Goal: Find specific page/section: Find specific page/section

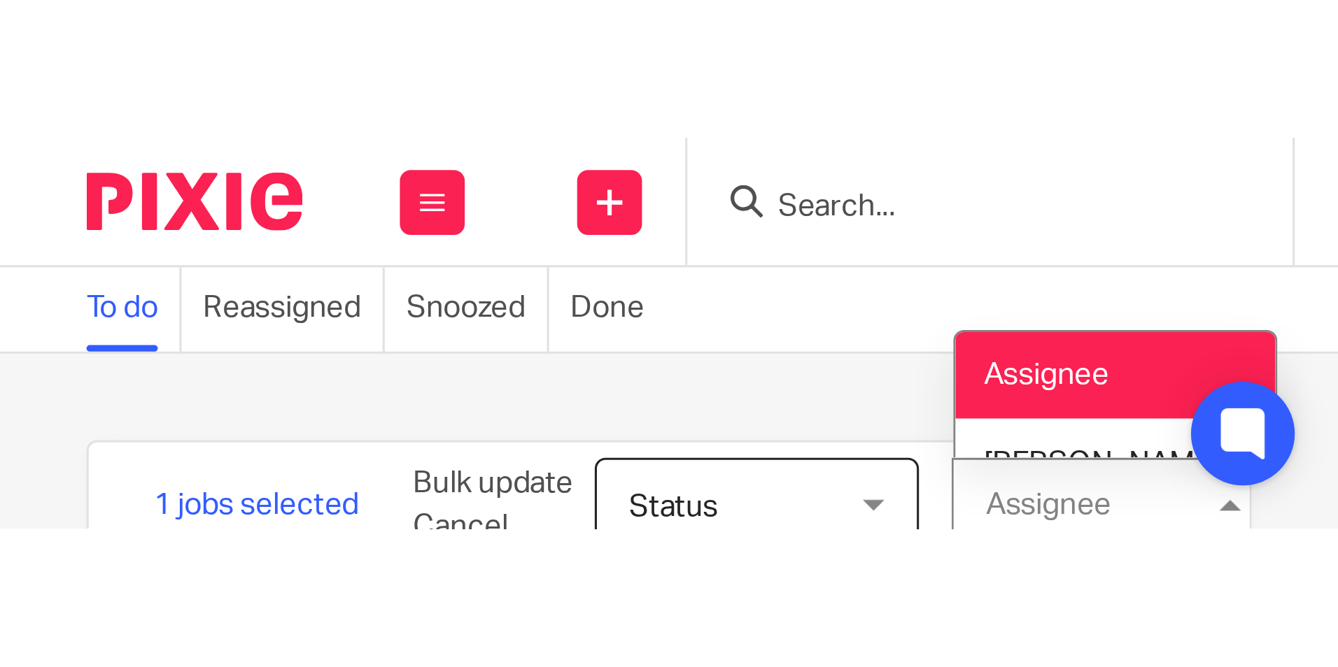
scroll to position [438, 0]
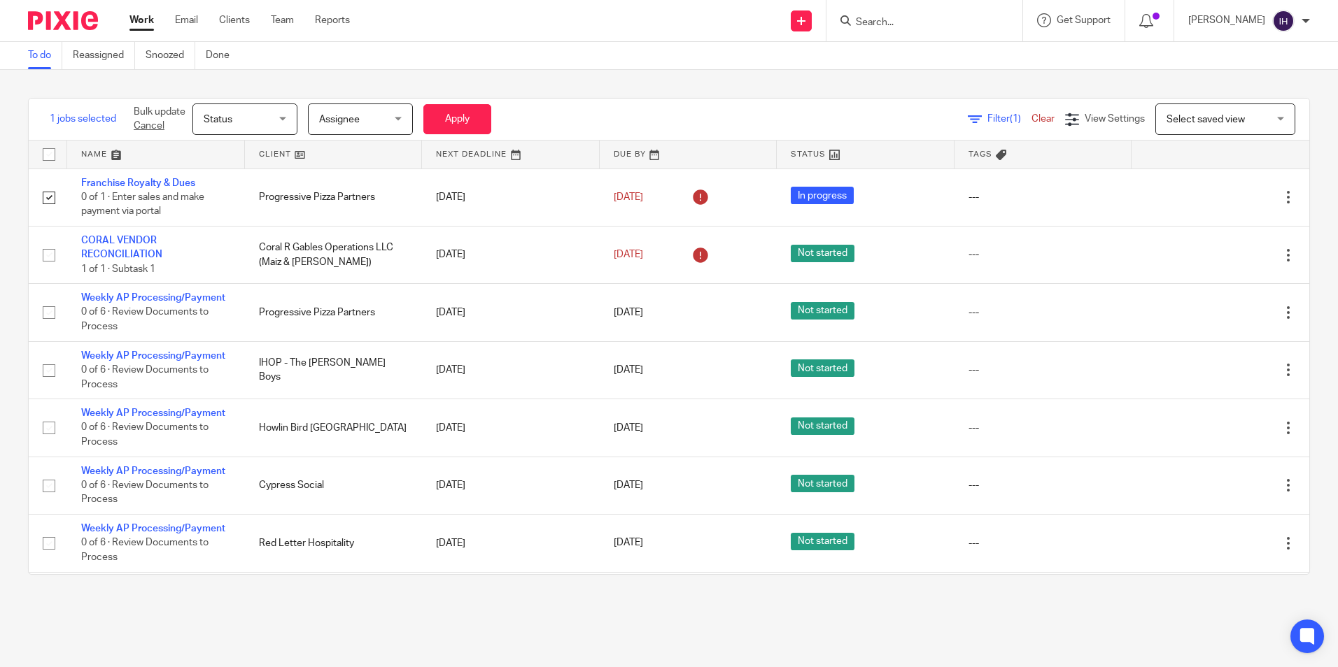
click at [13, 206] on div "1 jobs selected Bulk update Cancel Status Status Status Not started In progress…" at bounding box center [669, 336] width 1338 height 533
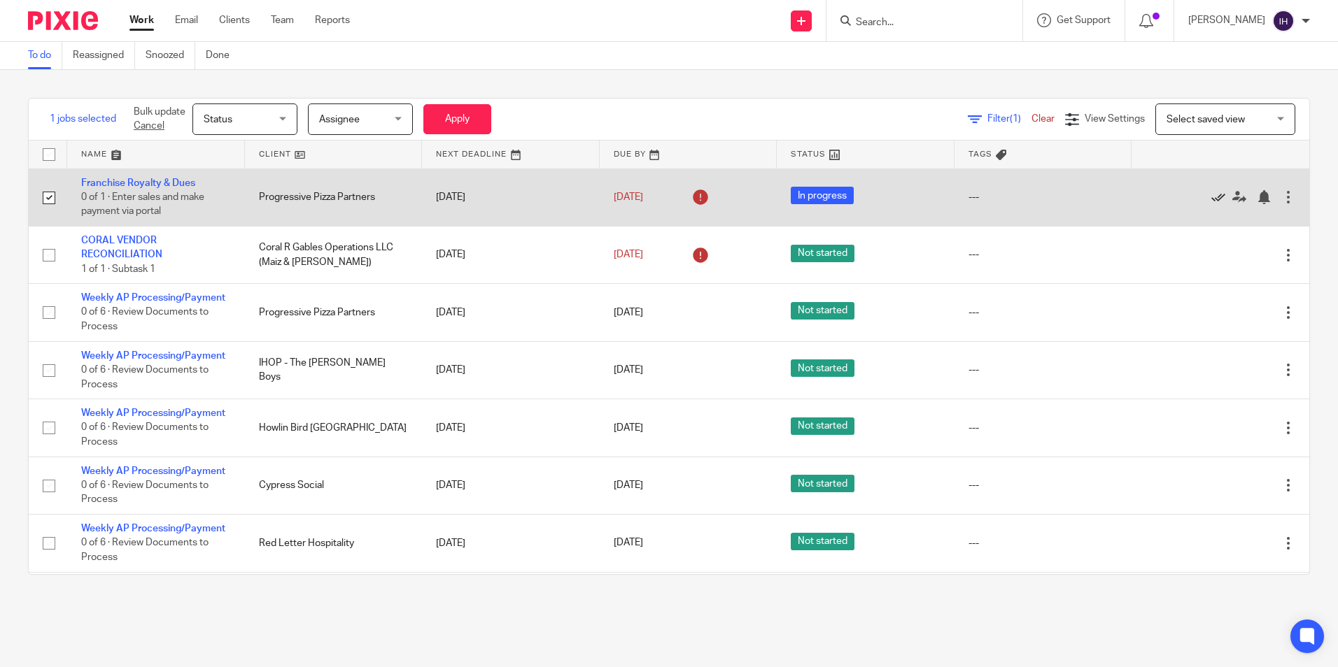
click at [1068, 200] on icon at bounding box center [1218, 197] width 14 height 14
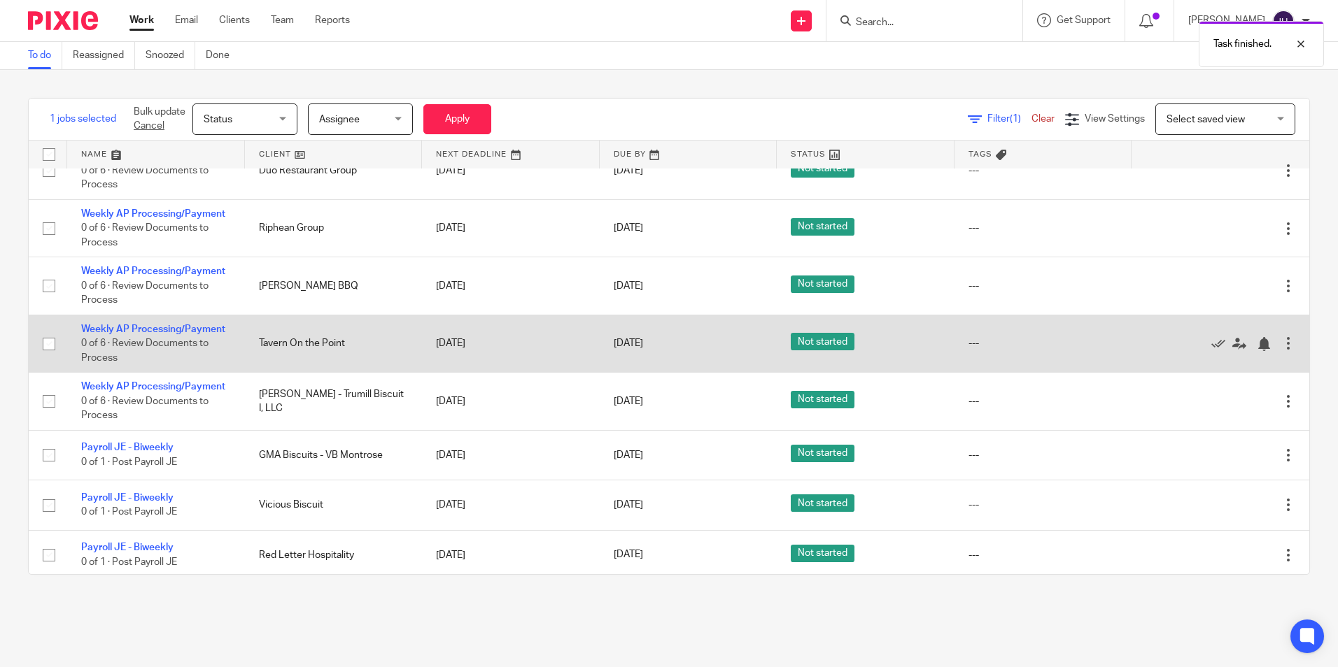
scroll to position [782, 0]
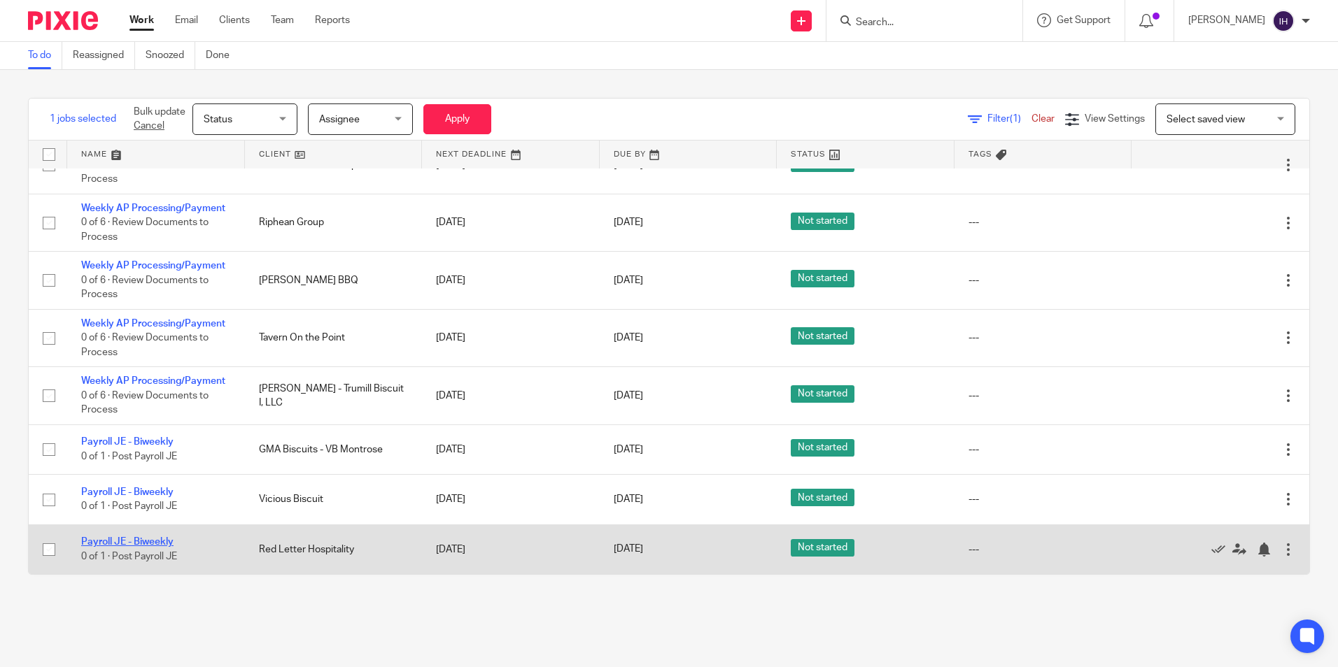
click at [148, 516] on link "Payroll JE - Biweekly" at bounding box center [127, 542] width 92 height 10
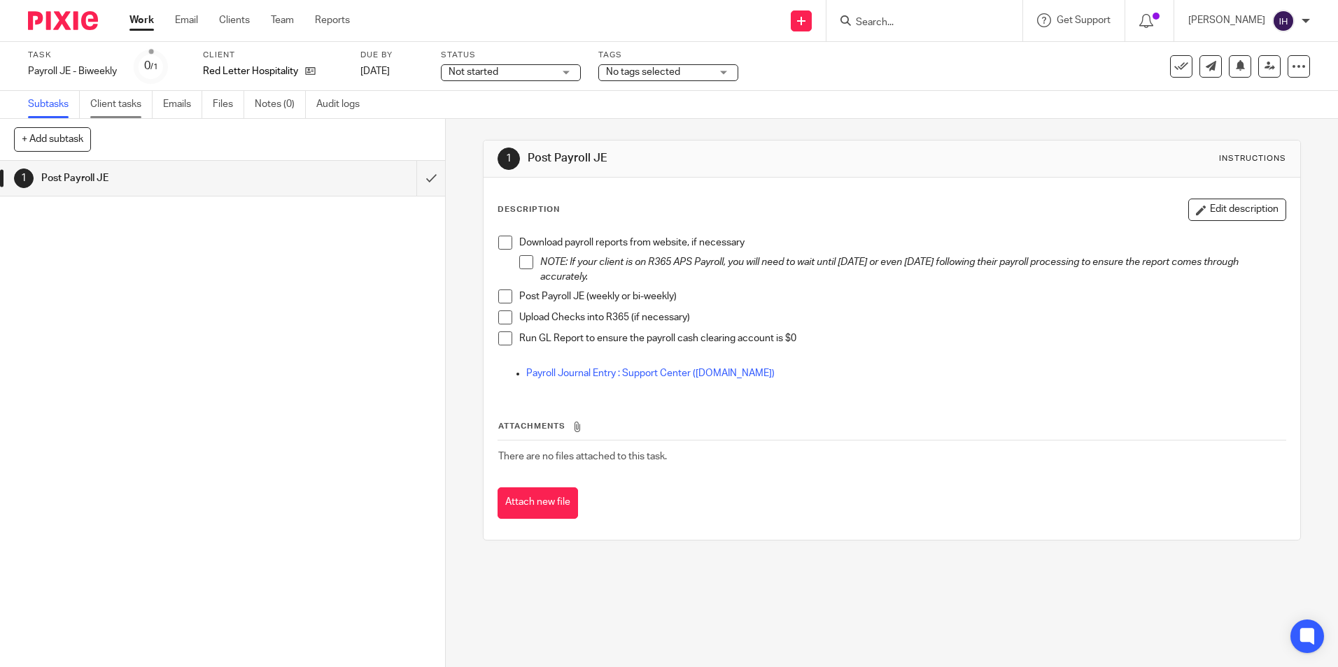
click at [121, 104] on link "Client tasks" at bounding box center [121, 104] width 62 height 27
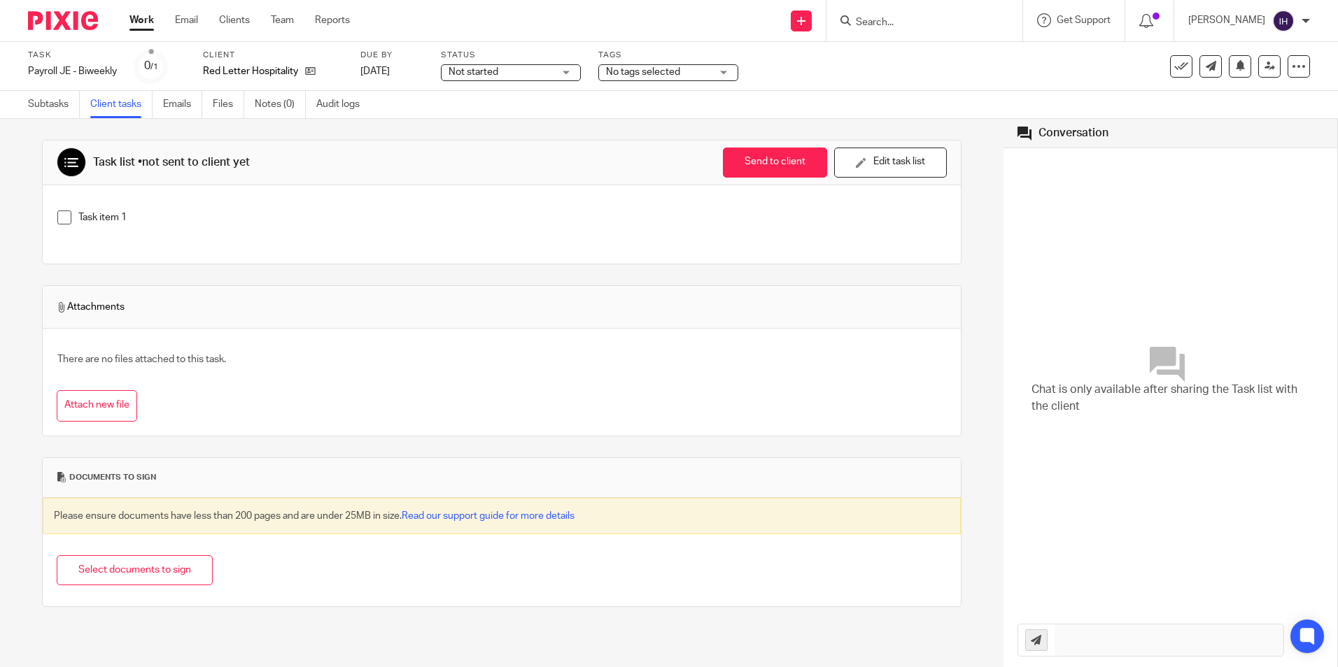
click at [72, 17] on img at bounding box center [63, 20] width 70 height 19
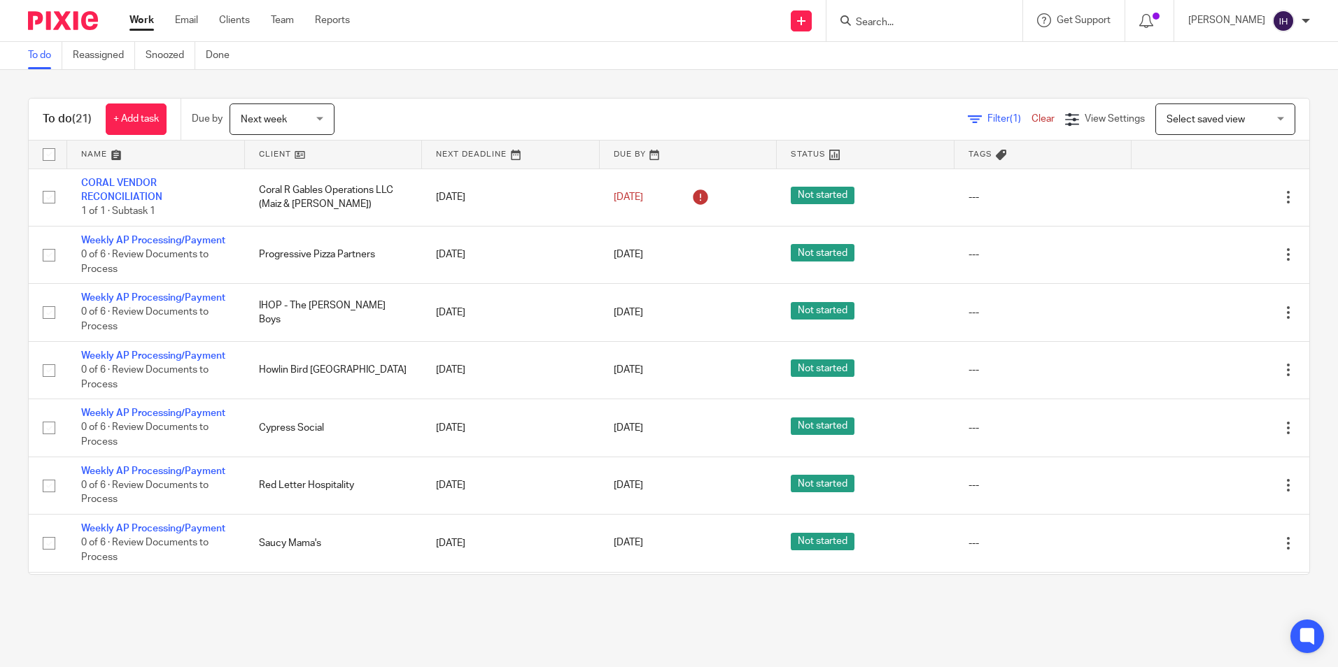
click at [869, 22] on input "Search" at bounding box center [917, 23] width 126 height 13
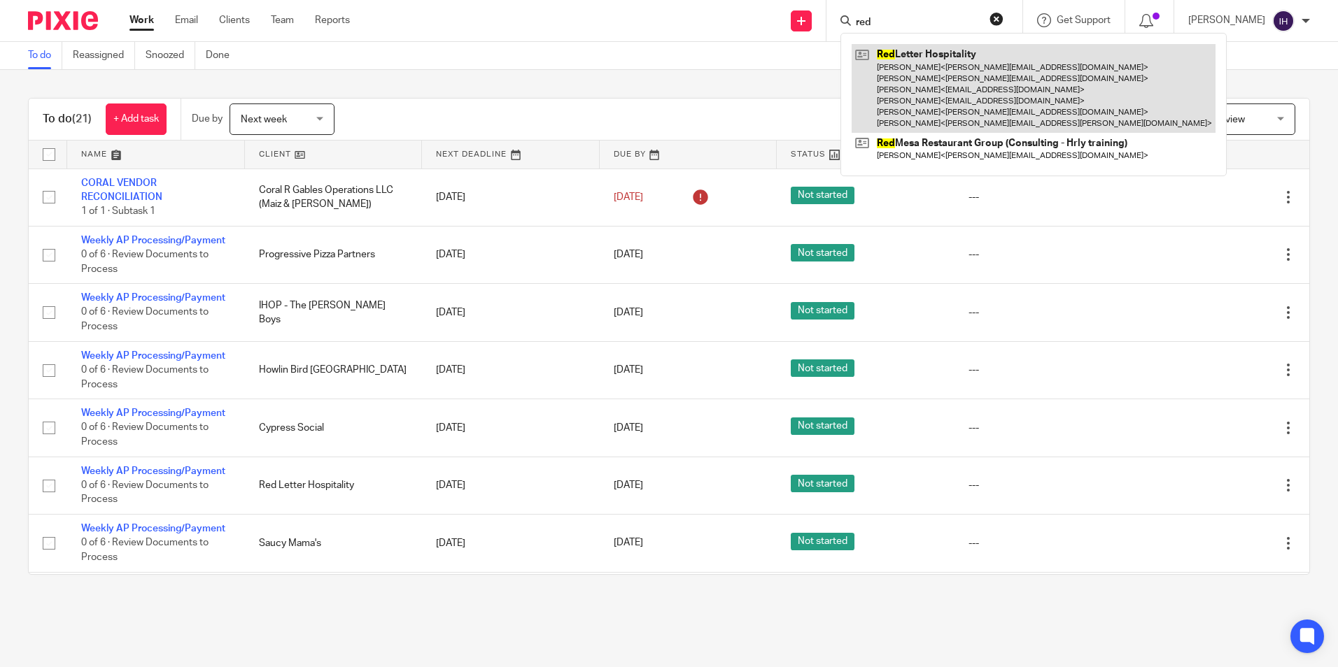
type input "red"
click at [921, 52] on link at bounding box center [1033, 88] width 364 height 89
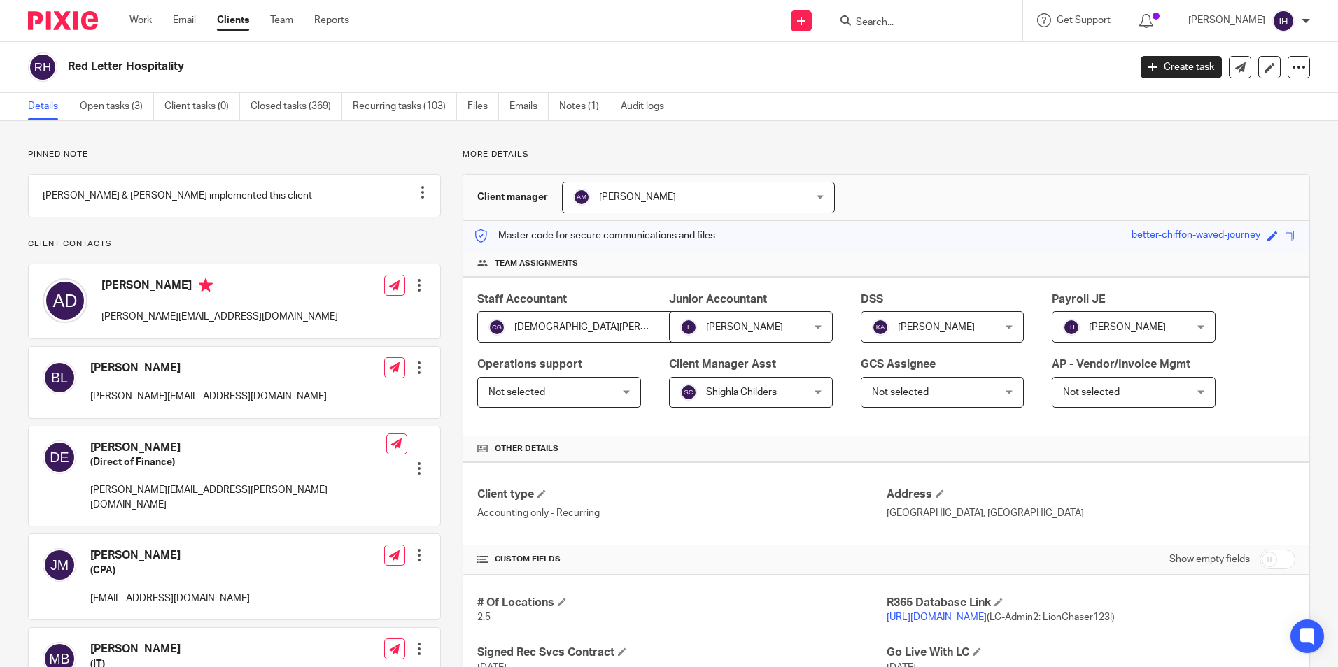
click at [76, 31] on div at bounding box center [57, 20] width 115 height 41
